Goal: Information Seeking & Learning: Learn about a topic

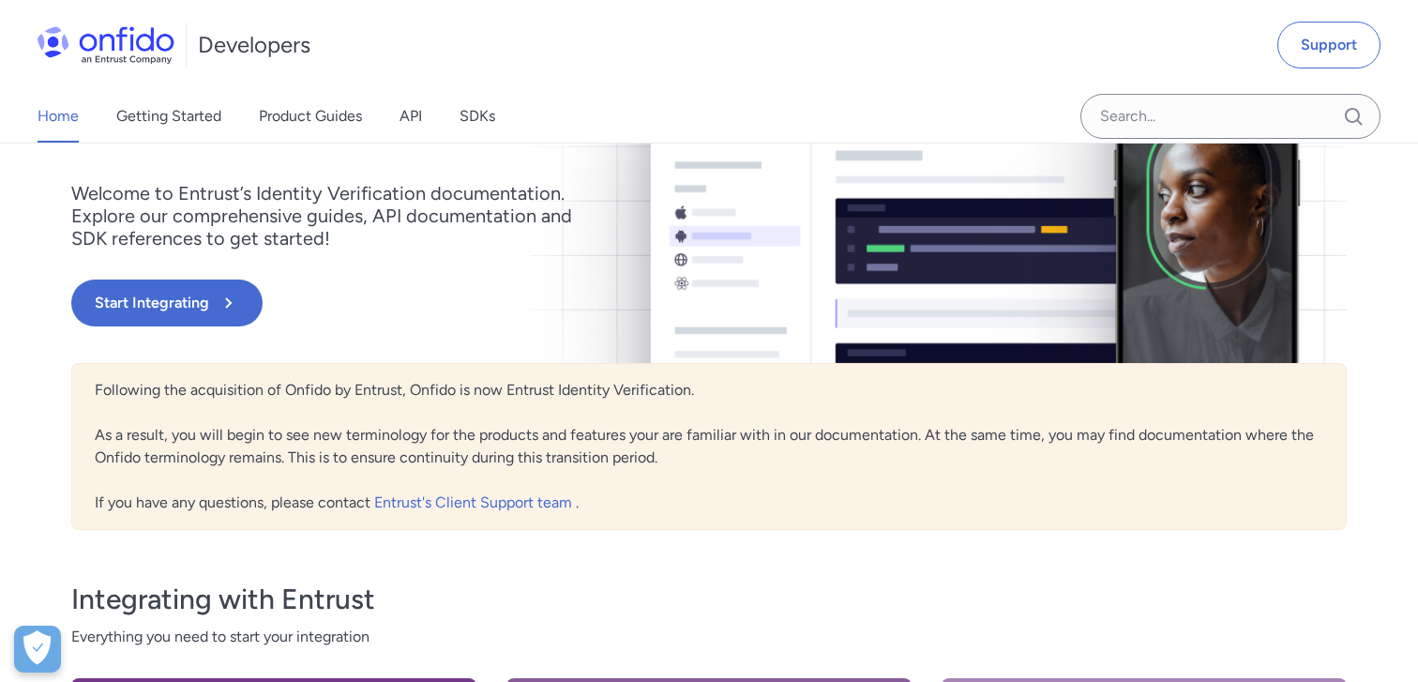
scroll to position [212, 0]
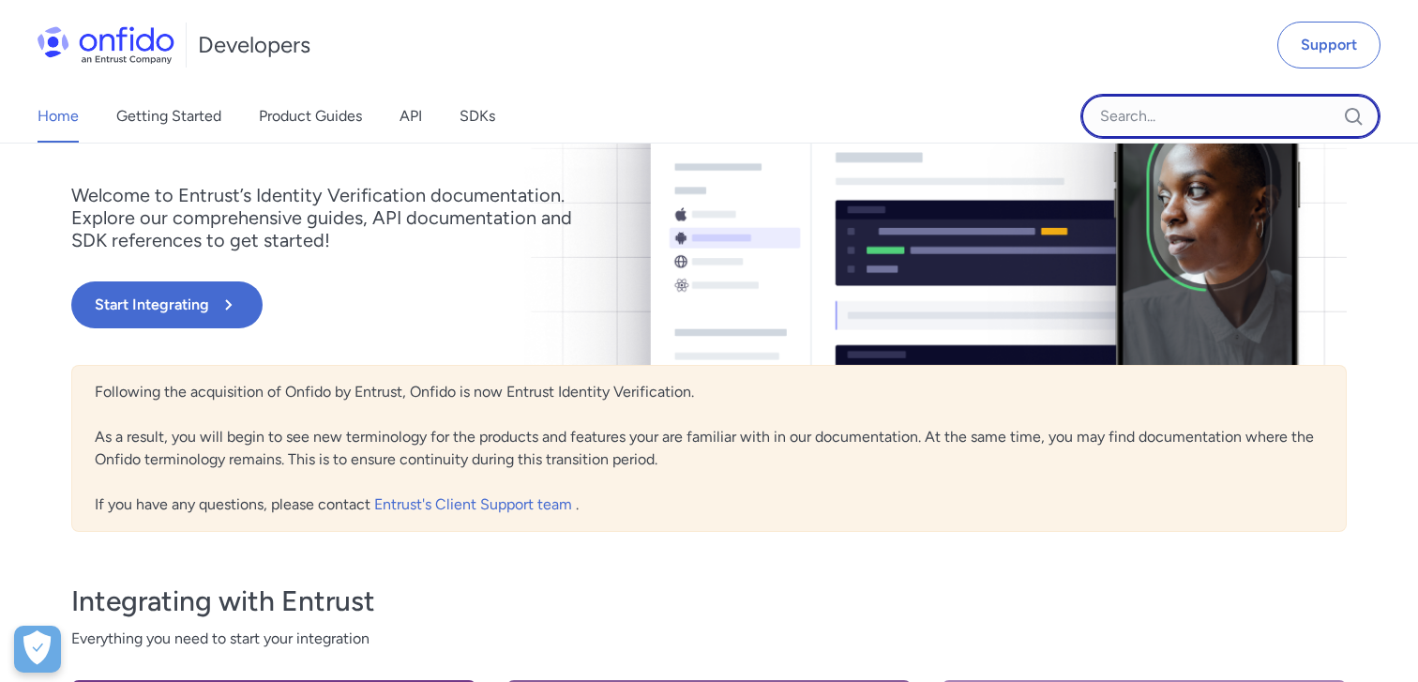
click at [1121, 126] on input "Onfido search input field" at bounding box center [1231, 116] width 300 height 45
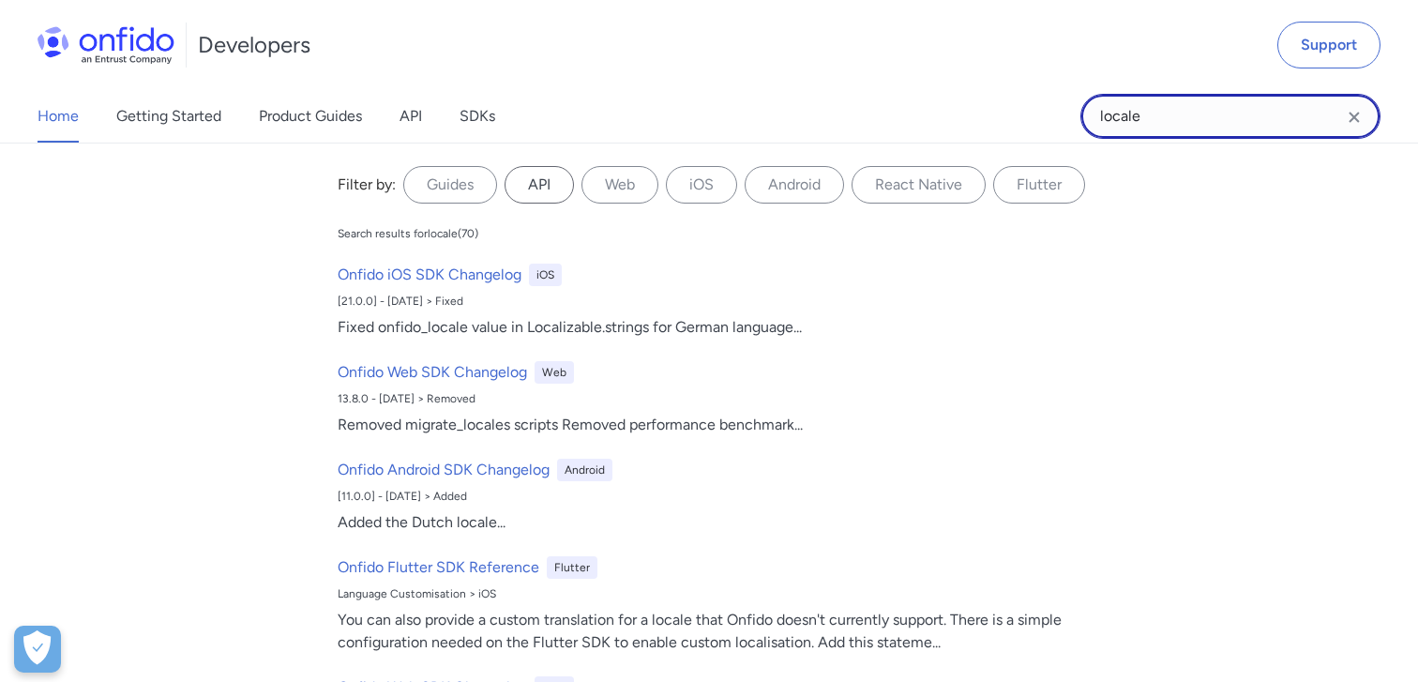
type input "locale"
click at [540, 191] on label "API" at bounding box center [539, 185] width 69 height 38
click at [0, 0] on input "API" at bounding box center [0, 0] width 0 height 0
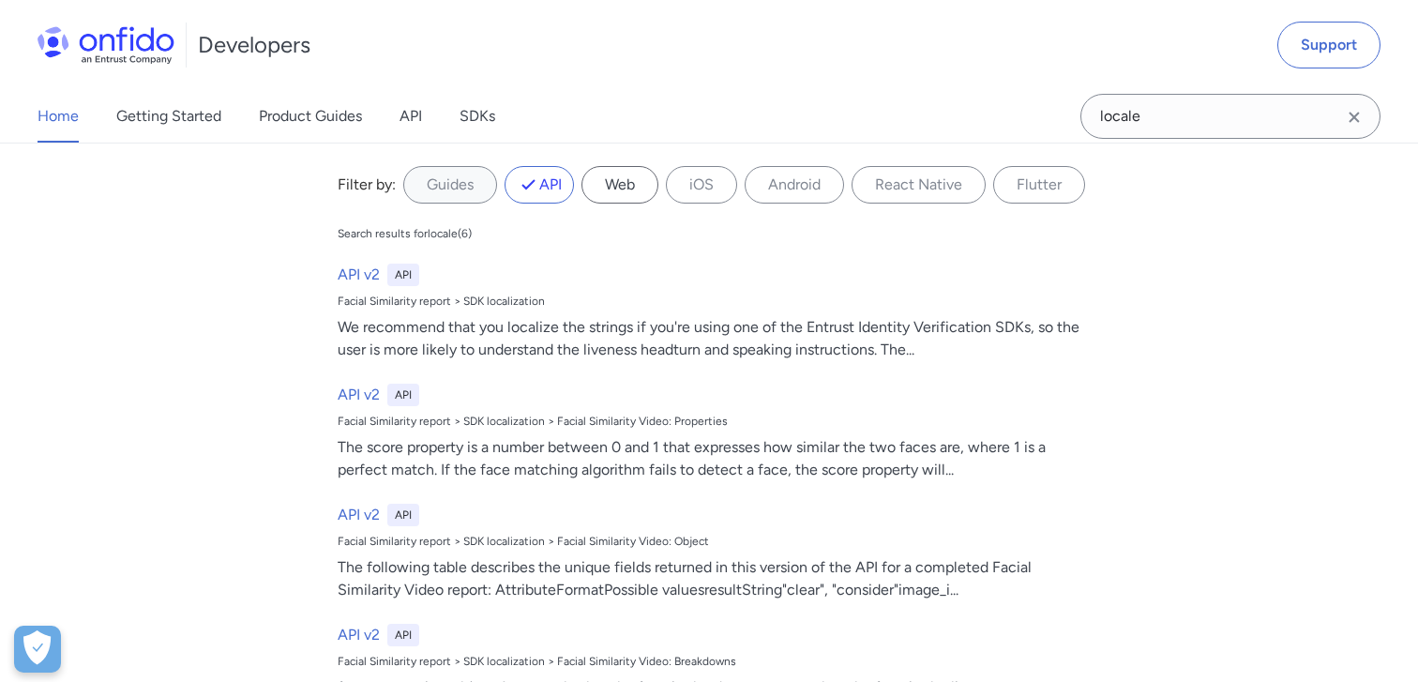
click at [619, 191] on label "Web" at bounding box center [620, 185] width 77 height 38
click at [0, 0] on input "Web" at bounding box center [0, 0] width 0 height 0
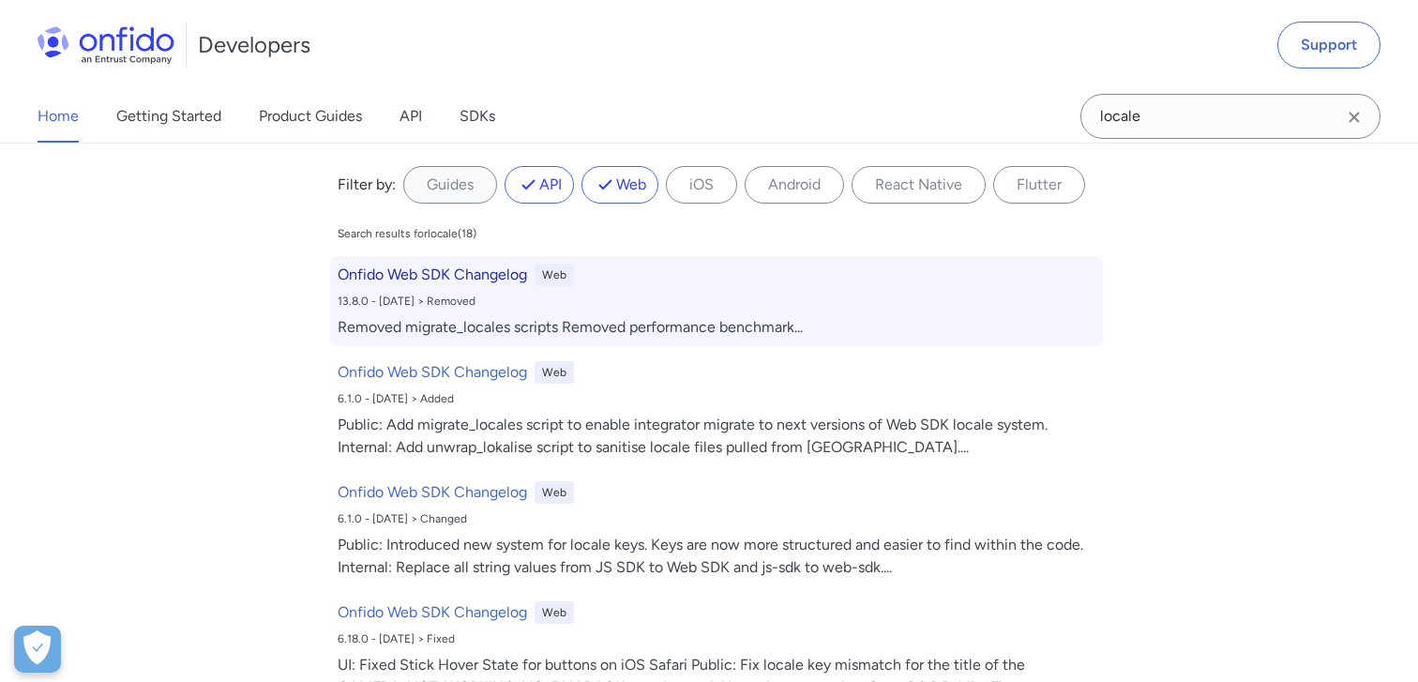
click at [484, 273] on h6 "Onfido Web SDK Changelog" at bounding box center [433, 275] width 190 height 23
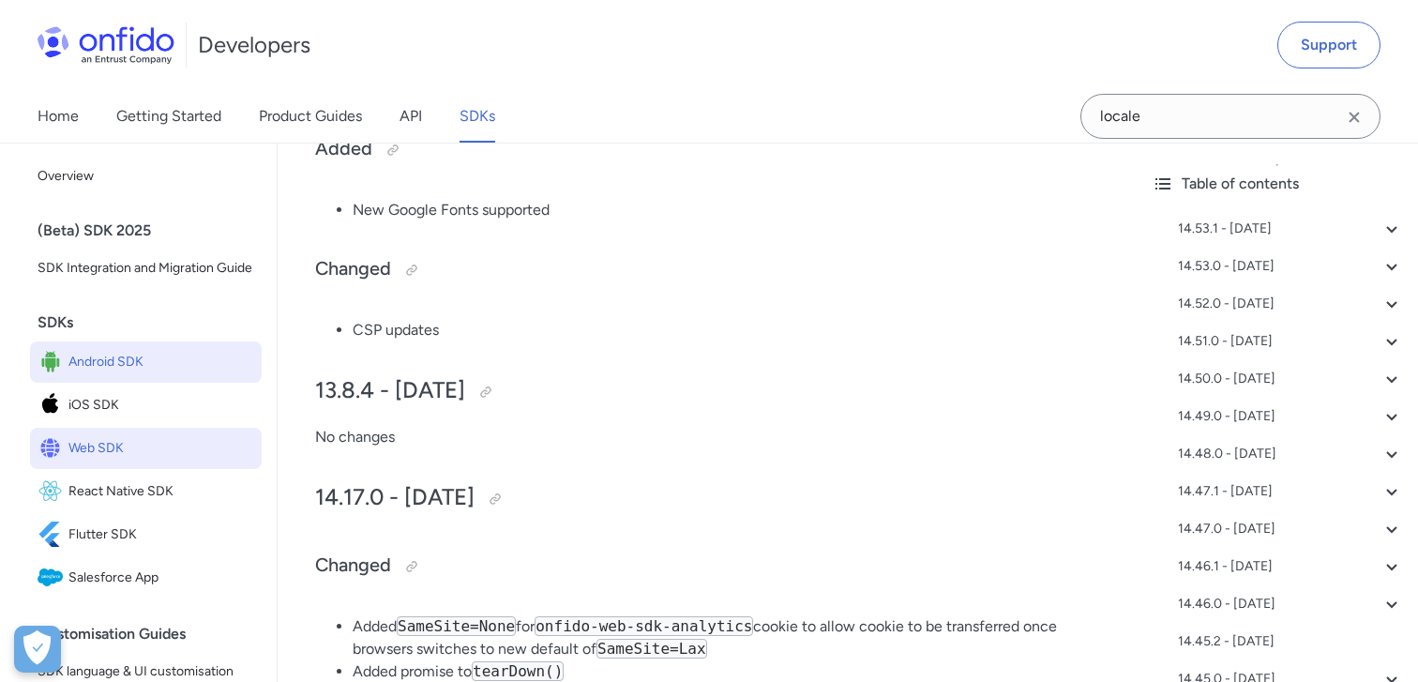
scroll to position [13135, 0]
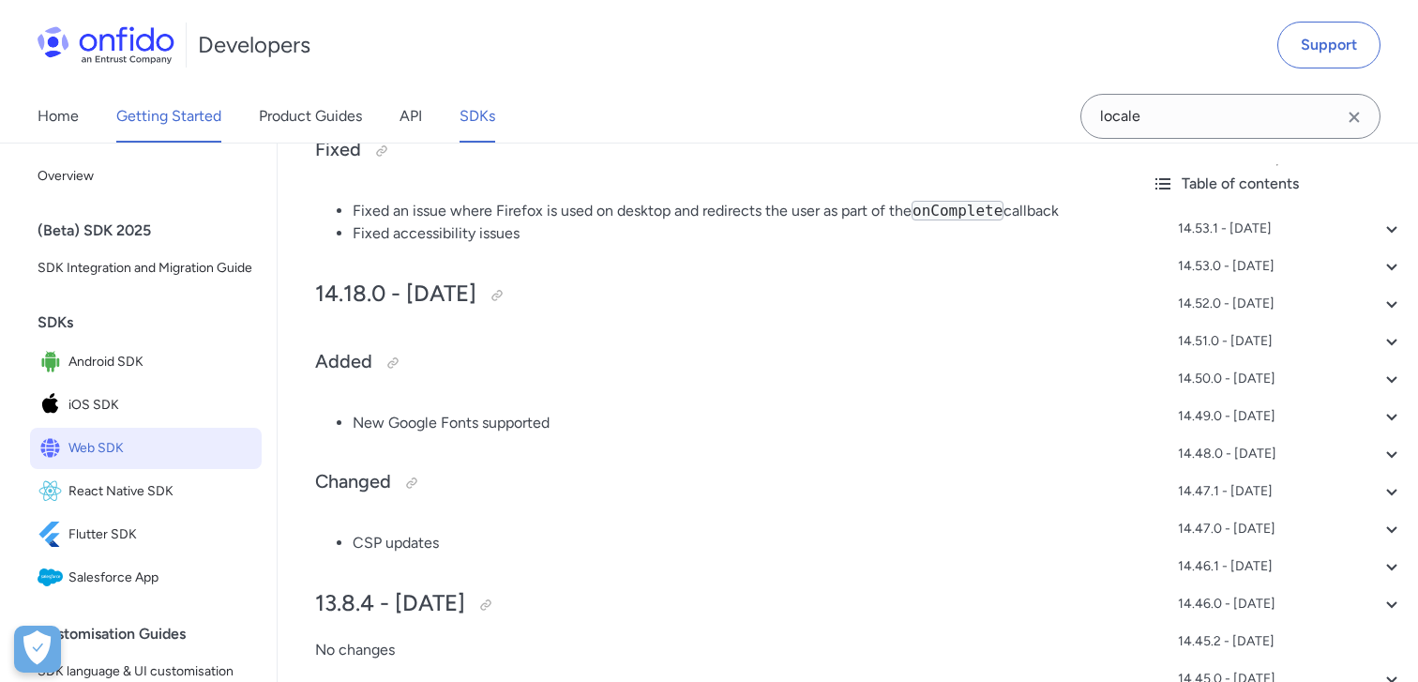
click at [137, 93] on link "Getting Started" at bounding box center [168, 116] width 105 height 53
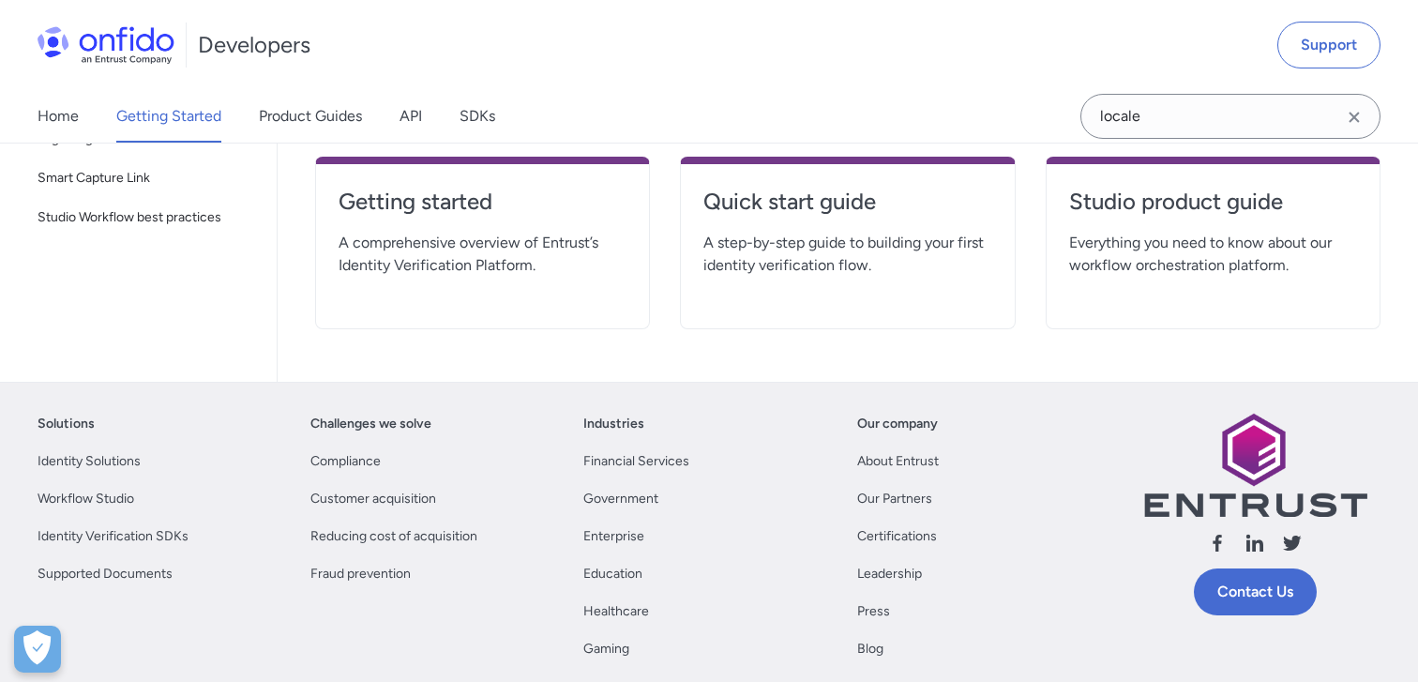
scroll to position [496, 0]
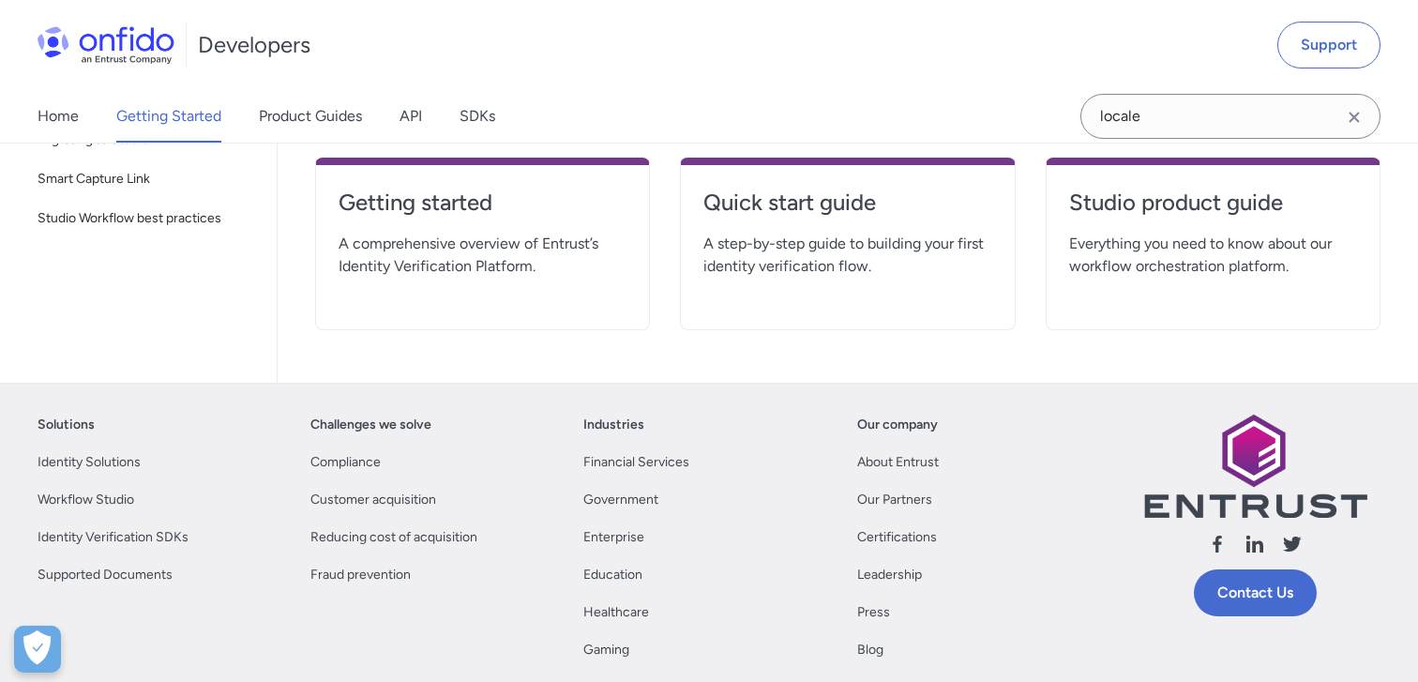
click at [559, 257] on span "A comprehensive overview of Entrust’s Identity Verification Platform." at bounding box center [483, 255] width 288 height 45
click at [489, 209] on h4 "Getting started" at bounding box center [483, 203] width 288 height 30
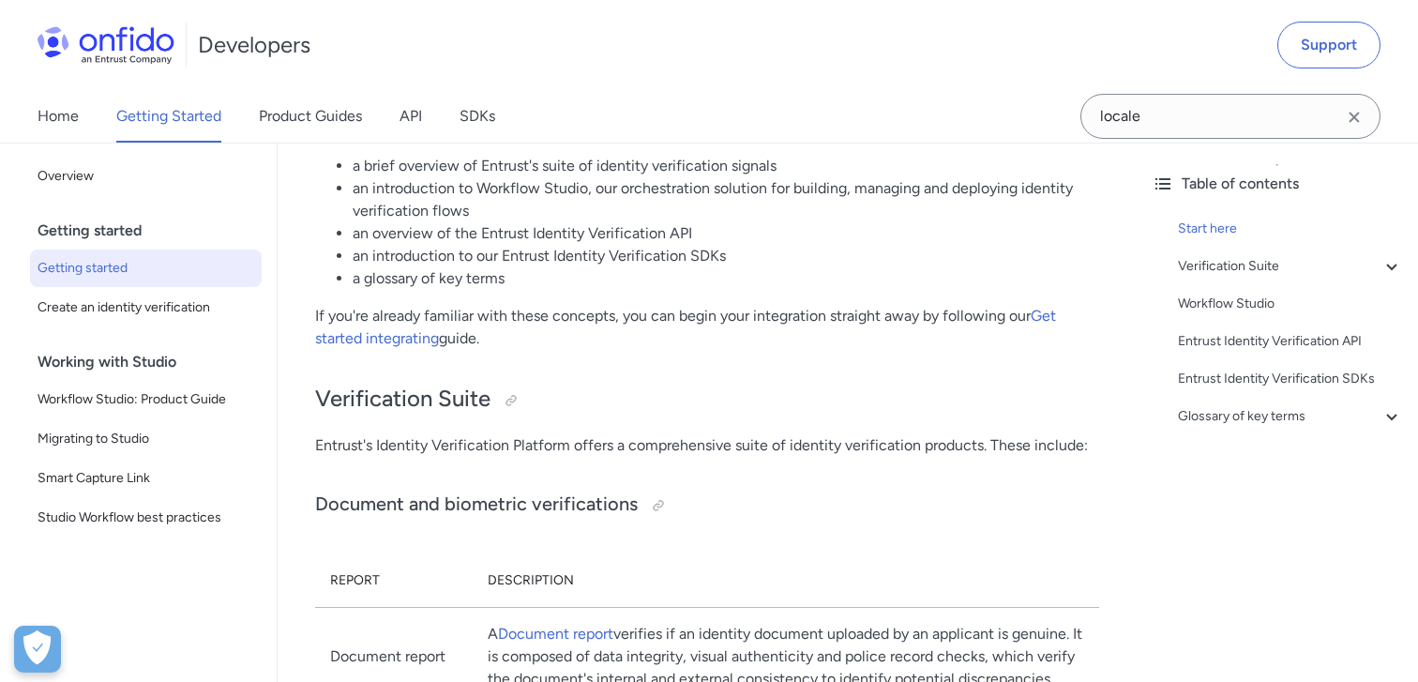
scroll to position [414, 0]
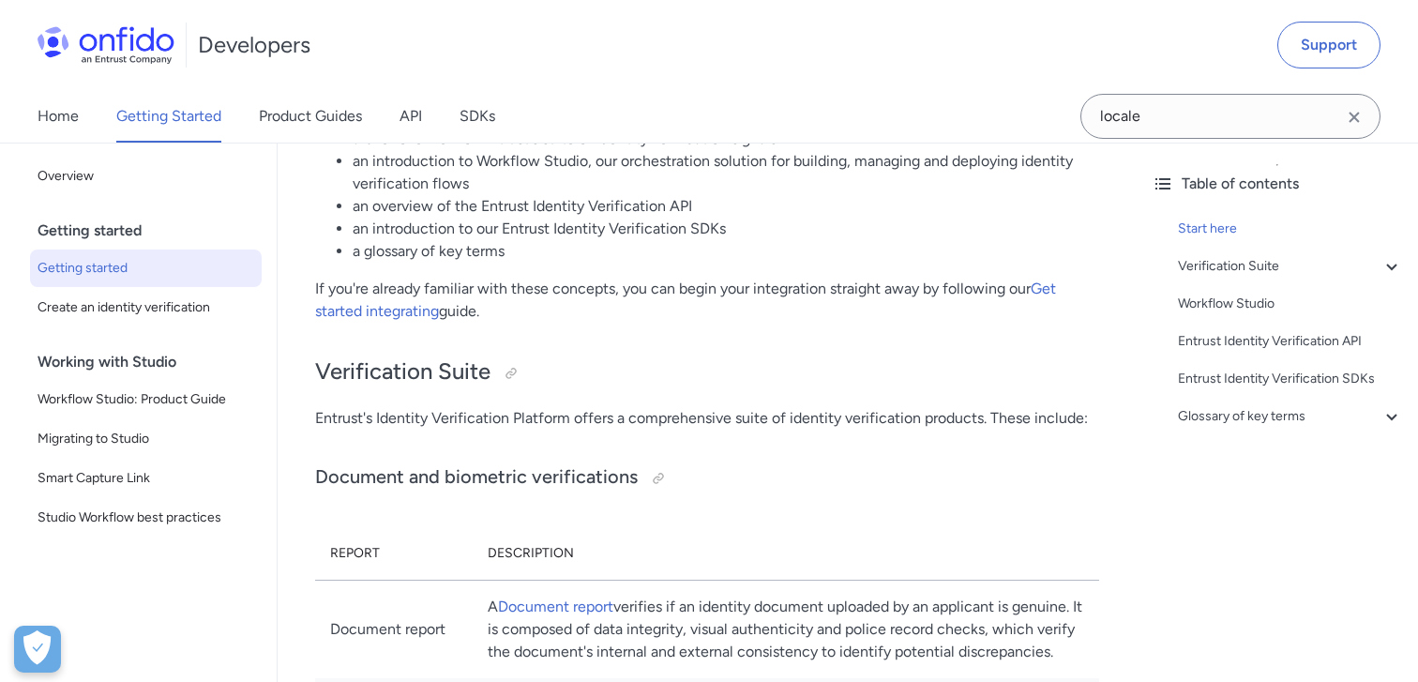
click at [1242, 278] on div "Start here Verification Suite - Document and biometric verifications - Trusted …" at bounding box center [1277, 326] width 251 height 233
click at [1396, 265] on icon at bounding box center [1392, 267] width 10 height 7
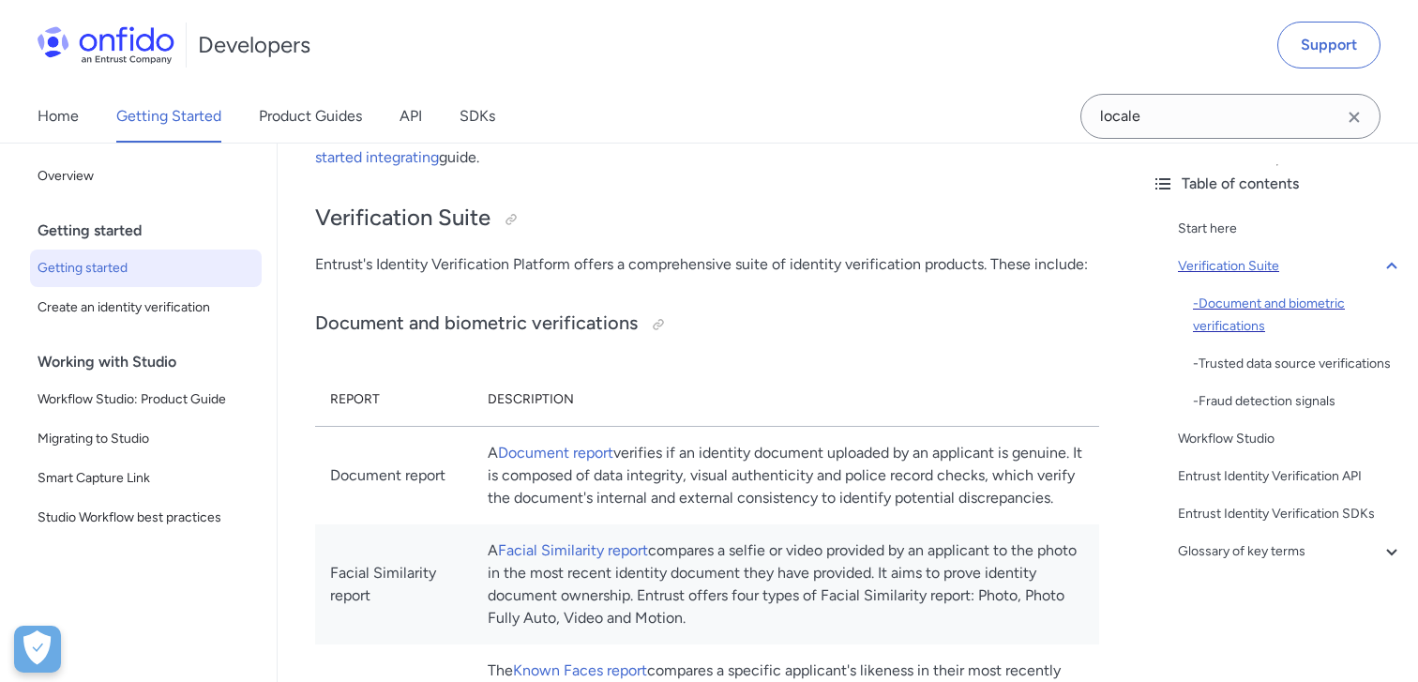
click at [1226, 328] on div "- Document and biometric verifications" at bounding box center [1298, 315] width 210 height 45
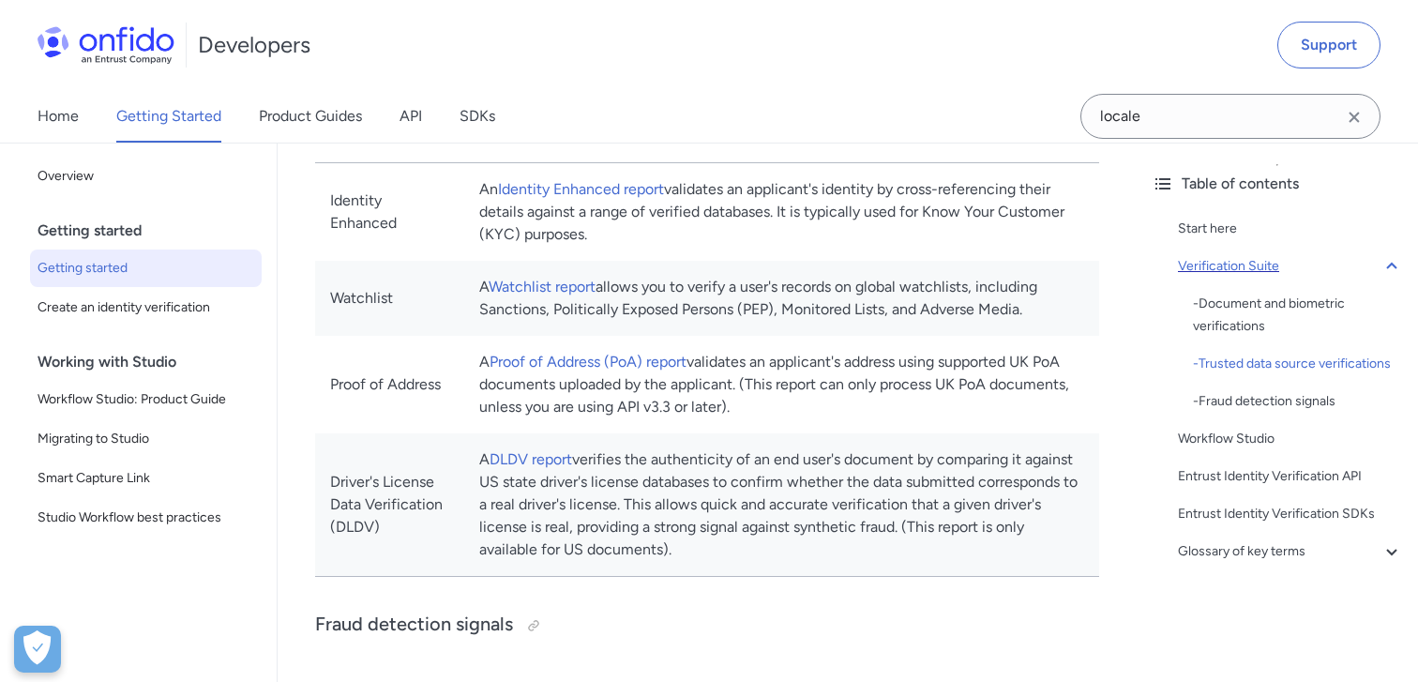
scroll to position [1454, 0]
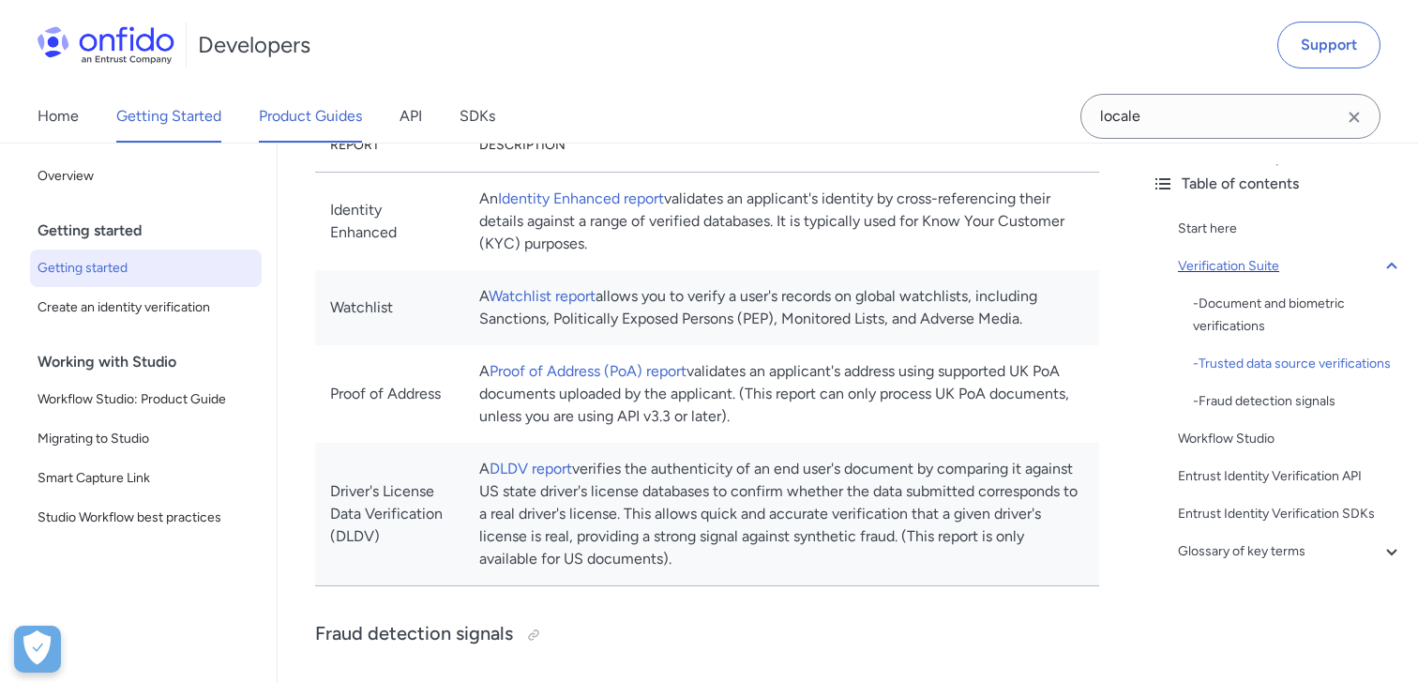
click at [290, 124] on link "Product Guides" at bounding box center [310, 116] width 103 height 53
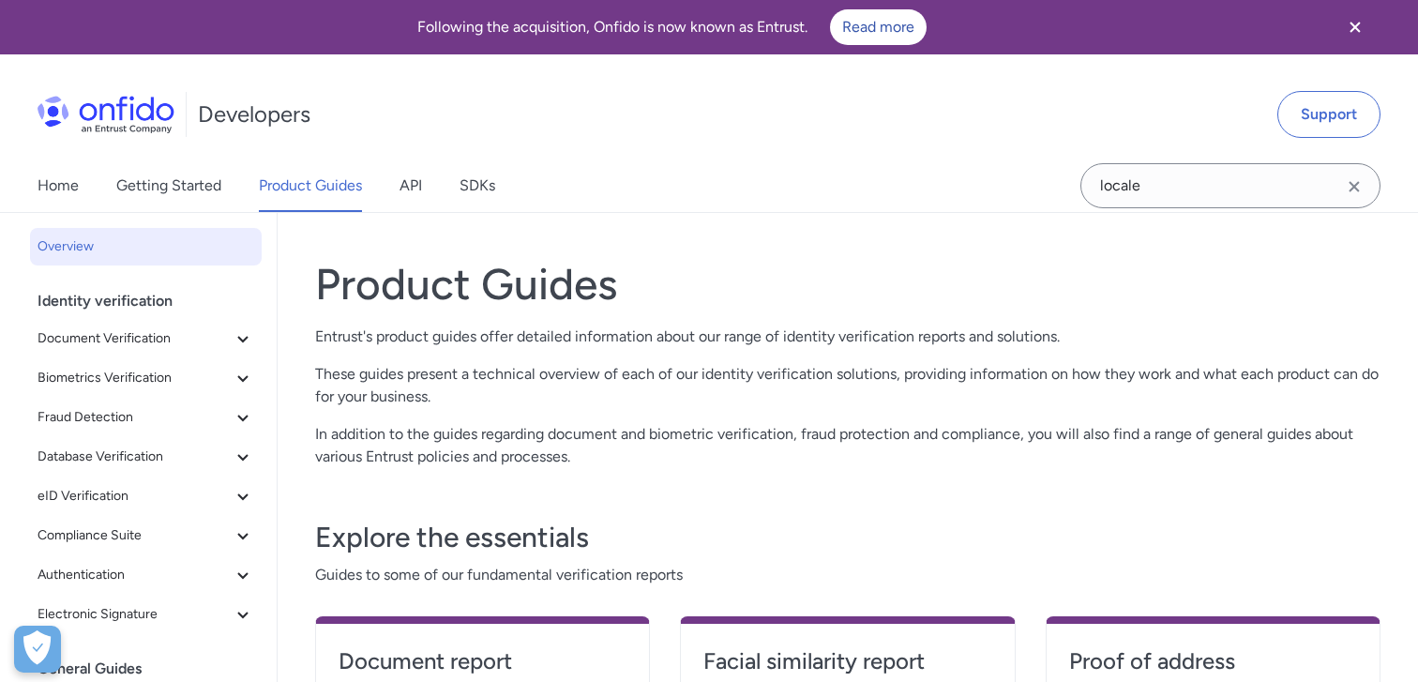
scroll to position [78, 0]
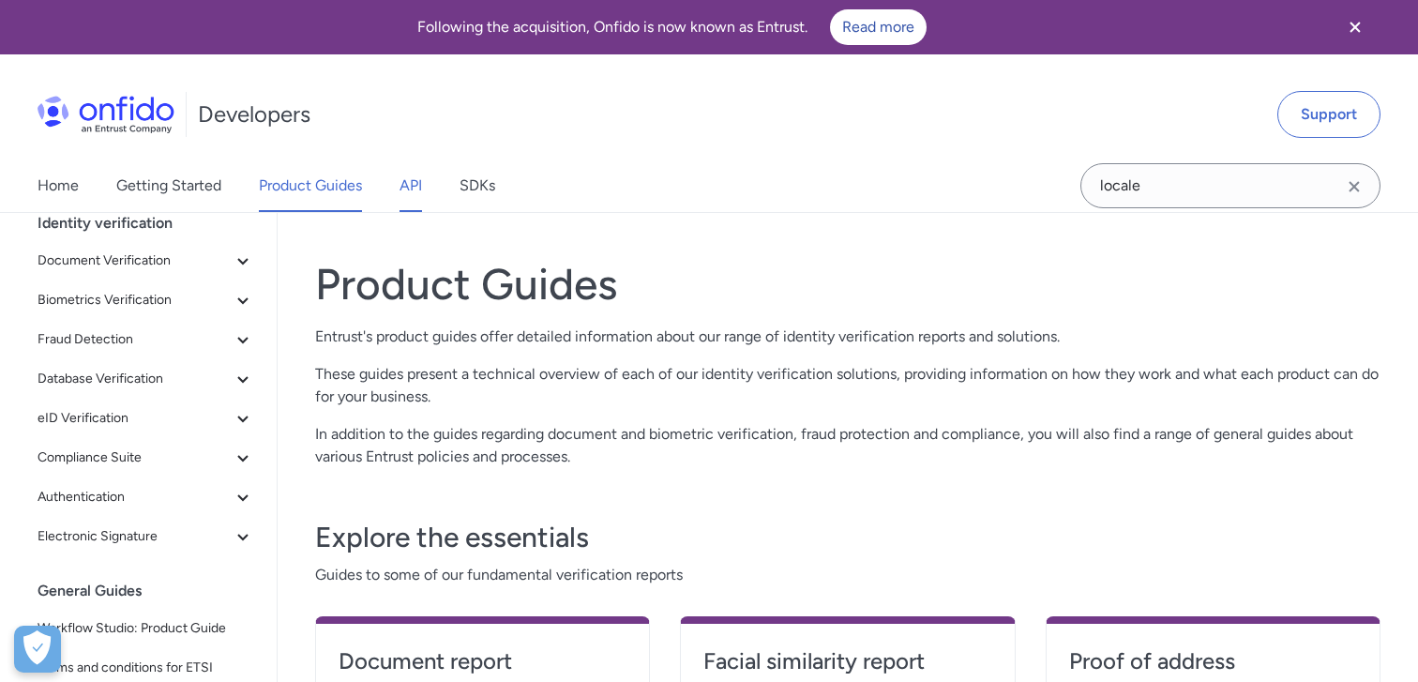
click at [401, 198] on link "API" at bounding box center [411, 185] width 23 height 53
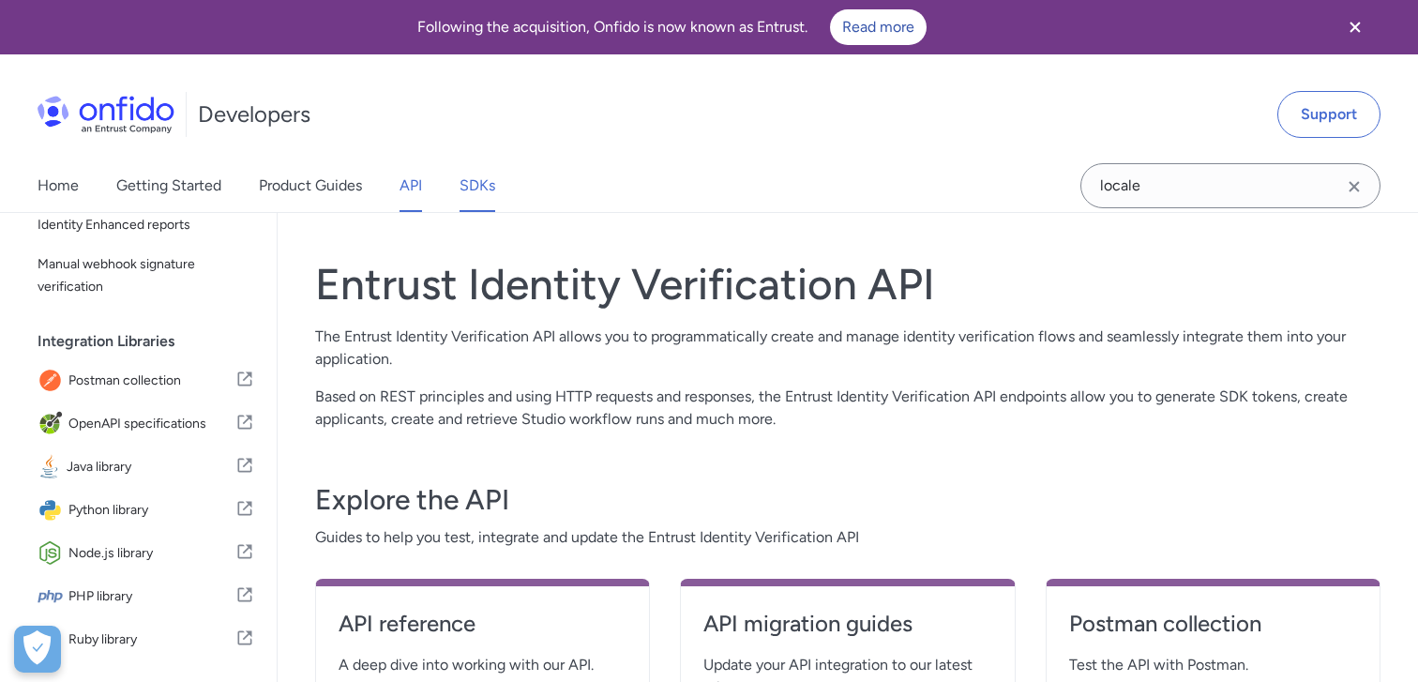
click at [495, 191] on link "SDKs" at bounding box center [478, 185] width 36 height 53
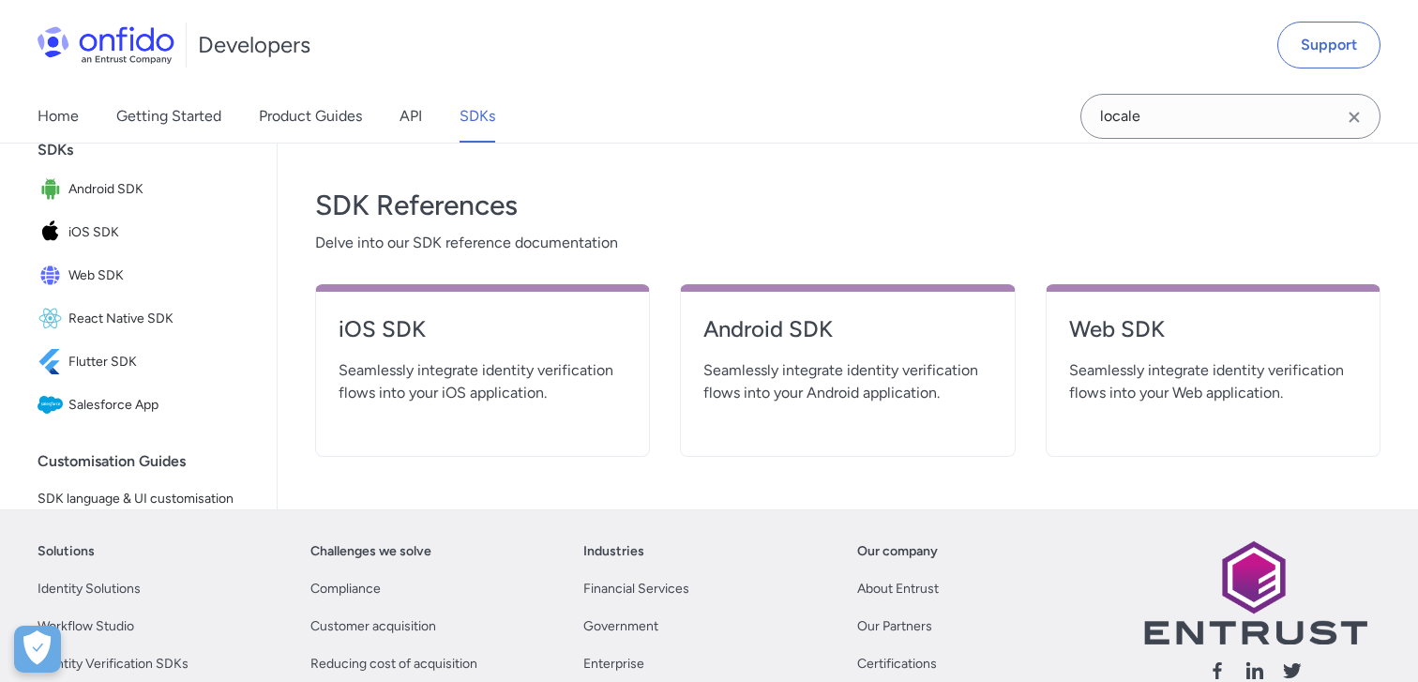
scroll to position [667, 0]
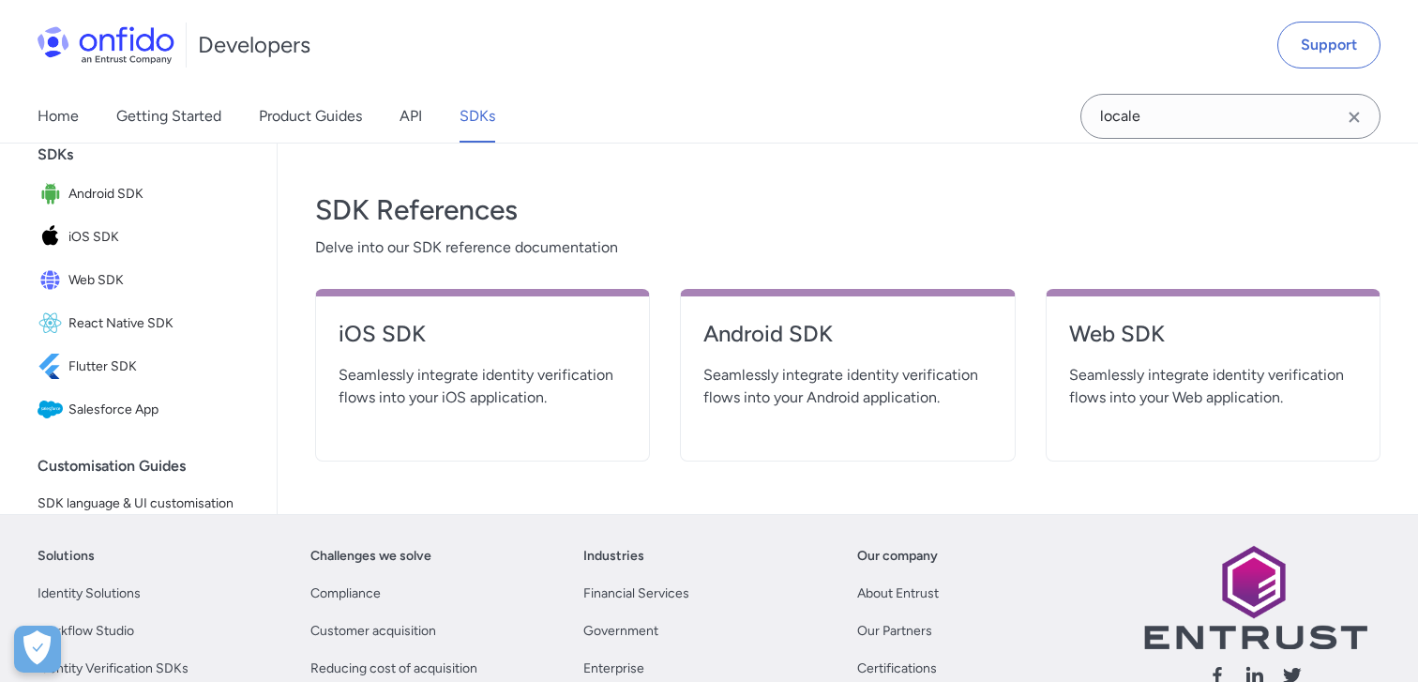
click at [1125, 395] on span "Seamlessly integrate identity verification flows into your Web application." at bounding box center [1213, 386] width 288 height 45
click at [1116, 326] on h4 "Web SDK" at bounding box center [1213, 334] width 288 height 30
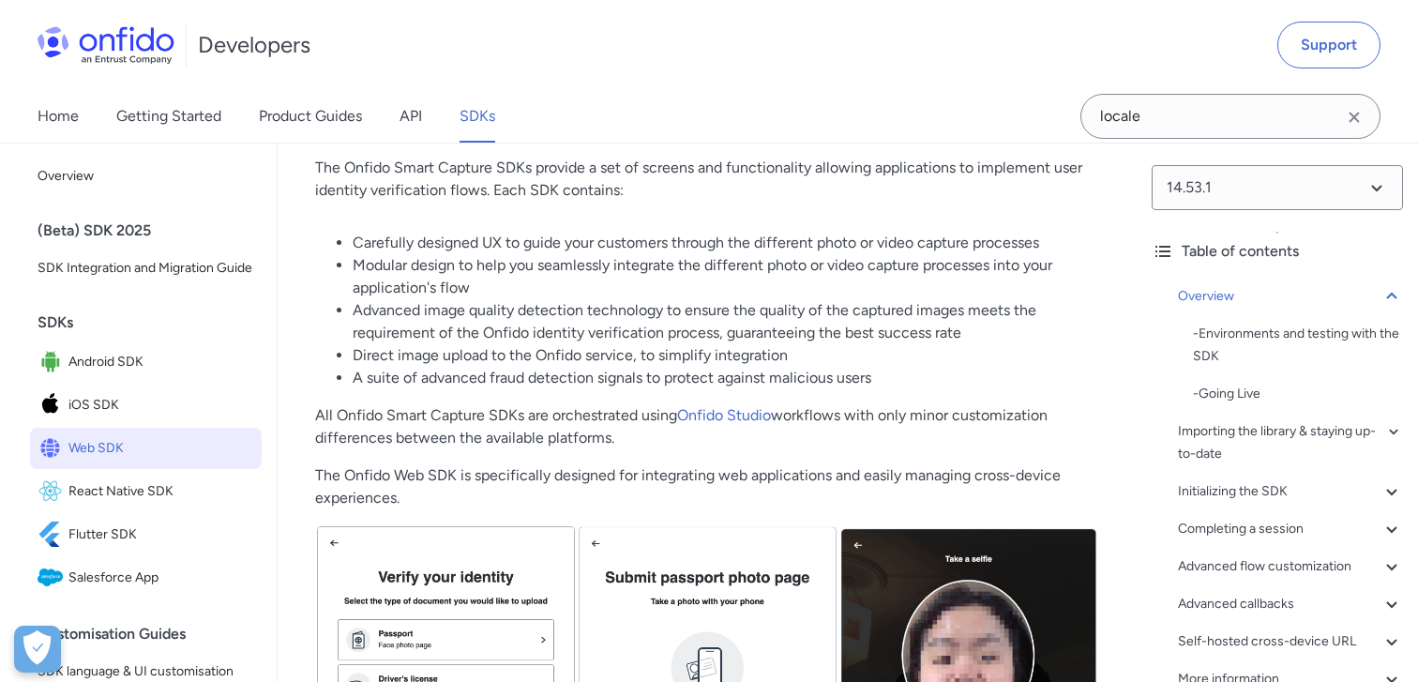
scroll to position [255, 0]
